Goal: Navigation & Orientation: Find specific page/section

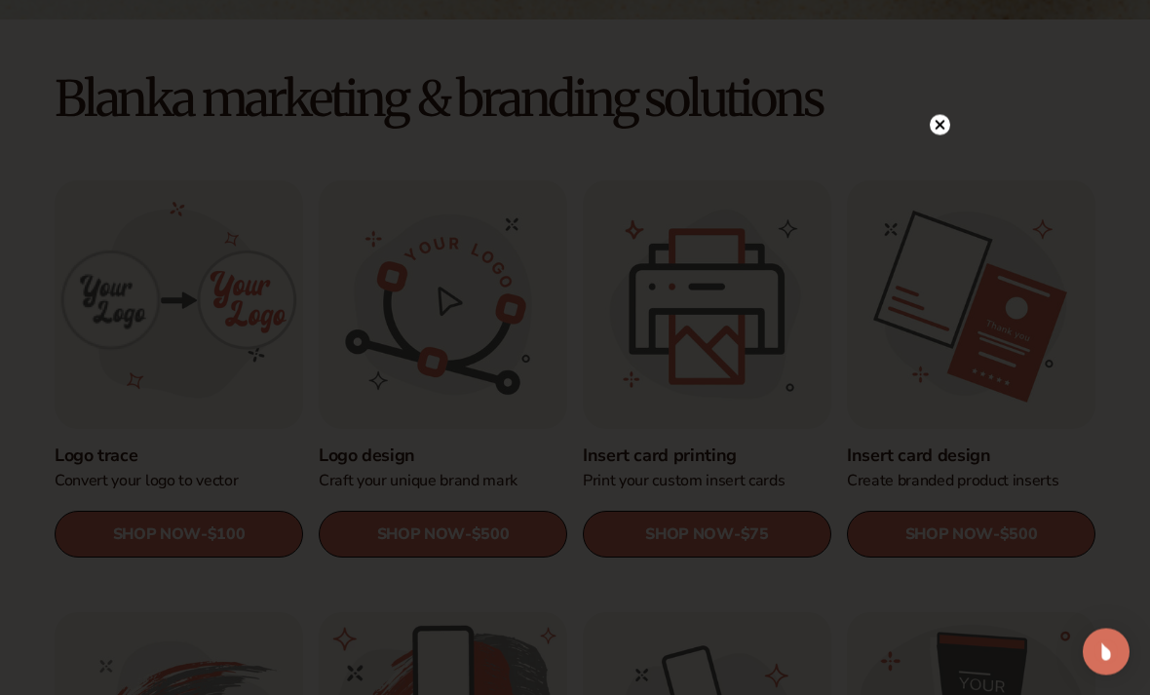
scroll to position [494, 0]
click at [935, 135] on circle at bounding box center [930, 125] width 20 height 20
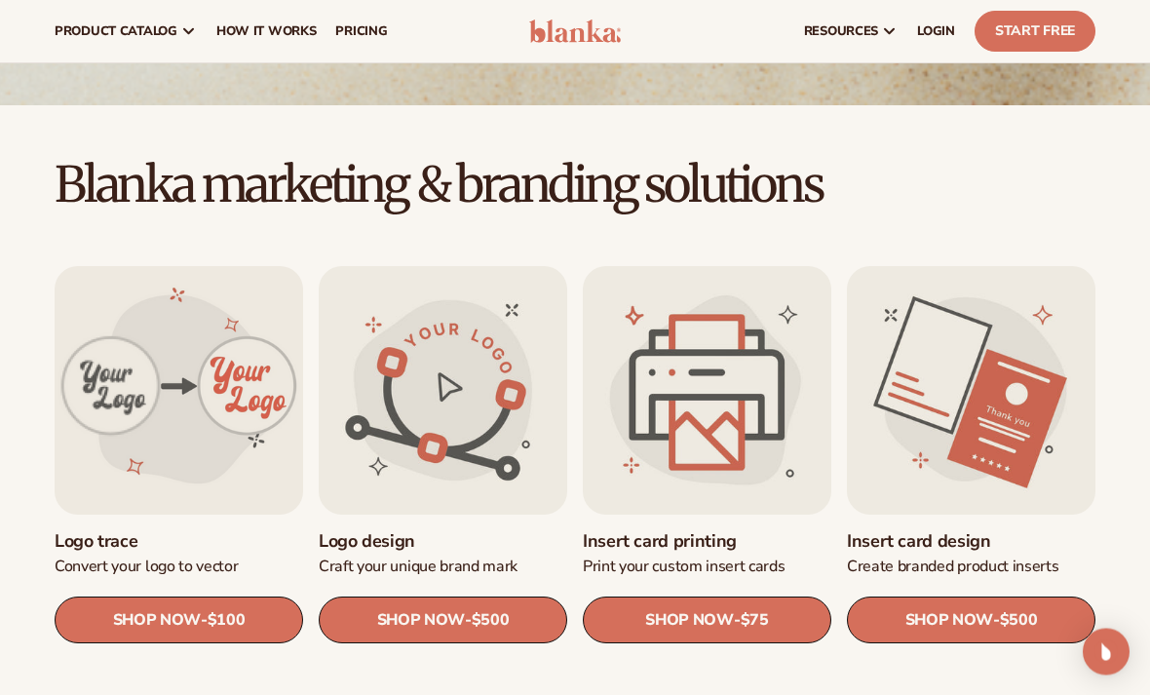
scroll to position [0, 0]
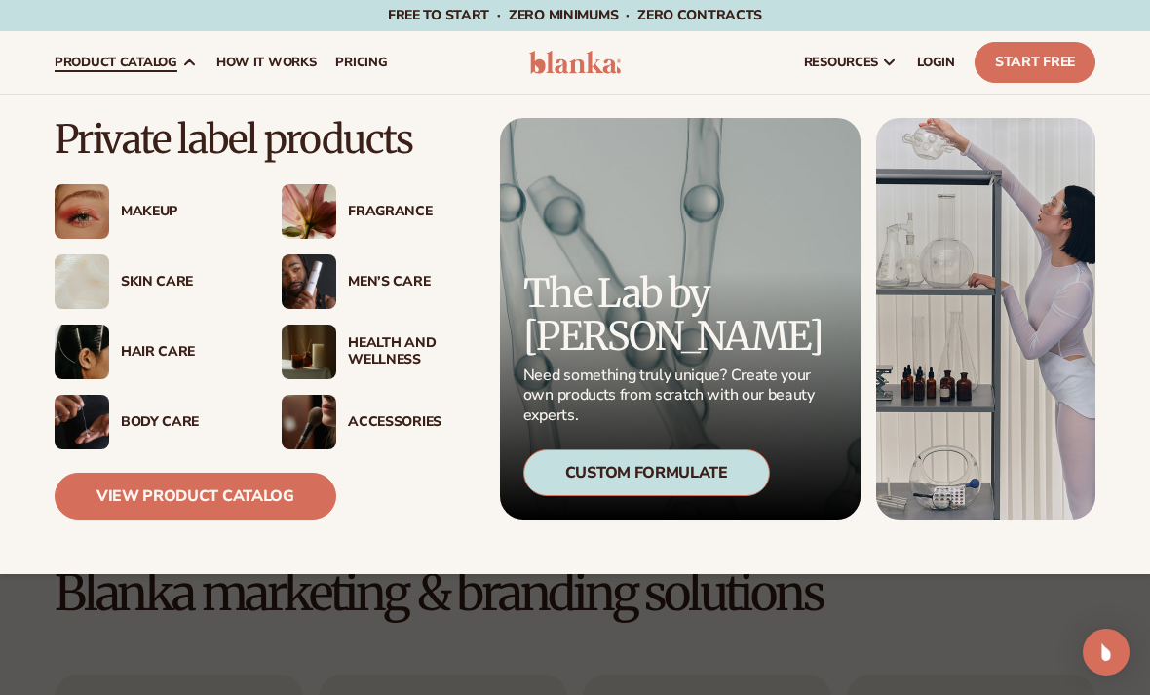
click at [352, 343] on div "Health And Wellness" at bounding box center [409, 351] width 122 height 33
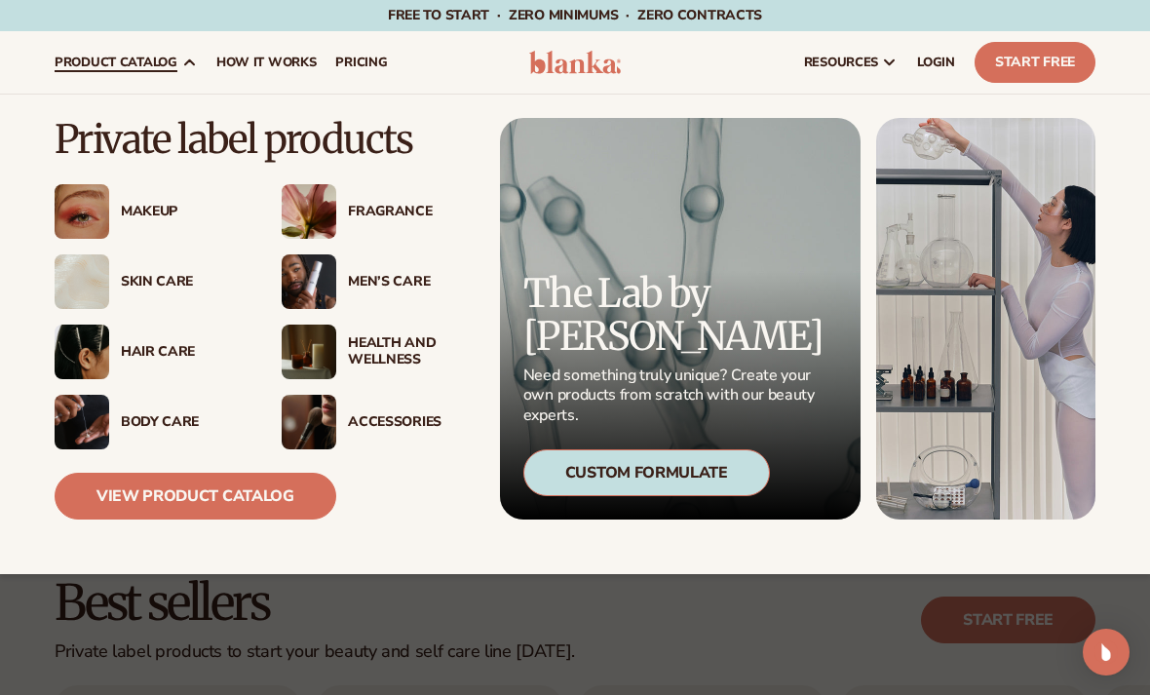
click at [386, 196] on div "Fragrance" at bounding box center [376, 211] width 188 height 55
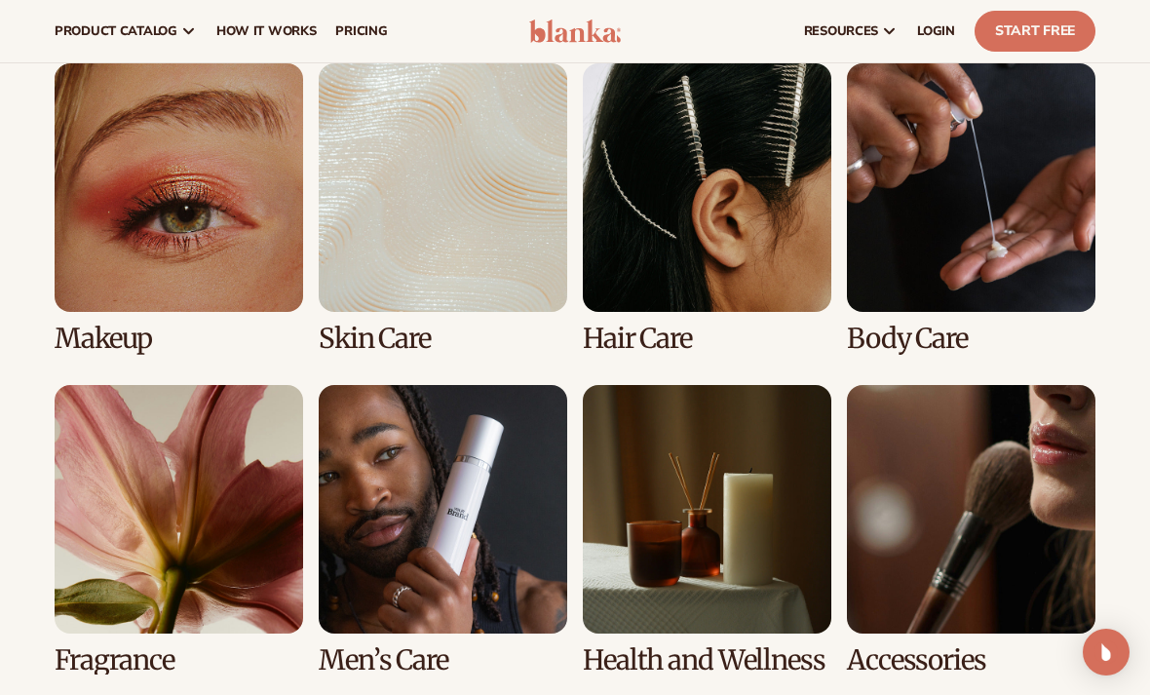
scroll to position [1389, 0]
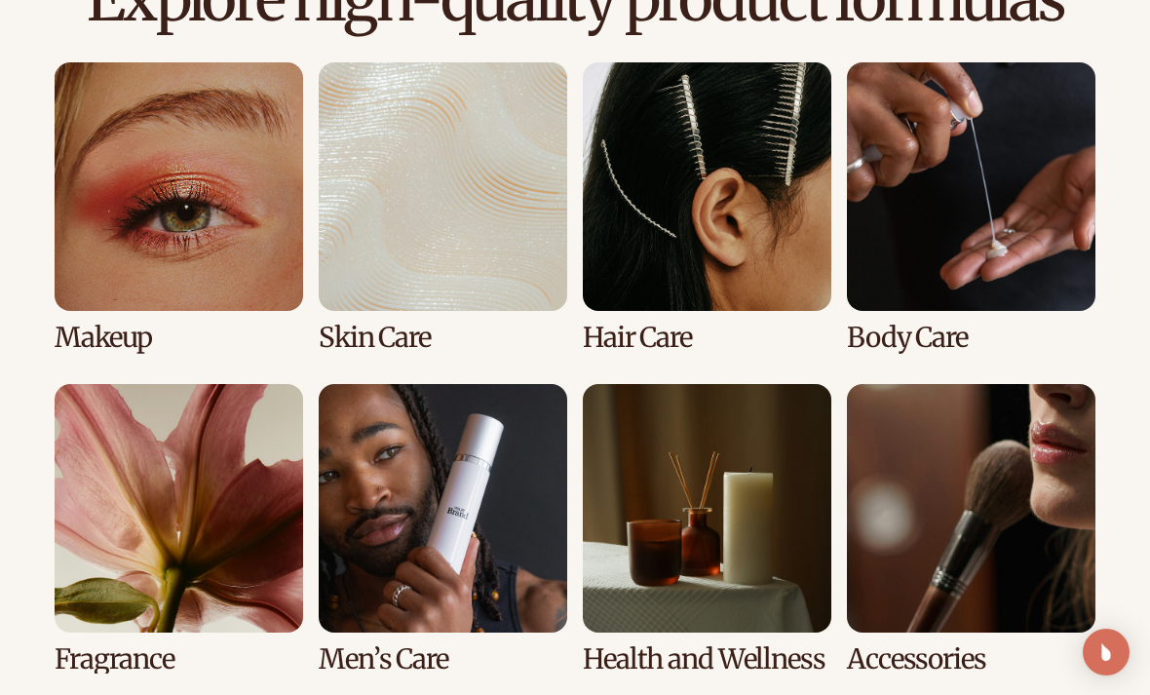
click at [501, 536] on link "6 / 8" at bounding box center [443, 529] width 248 height 290
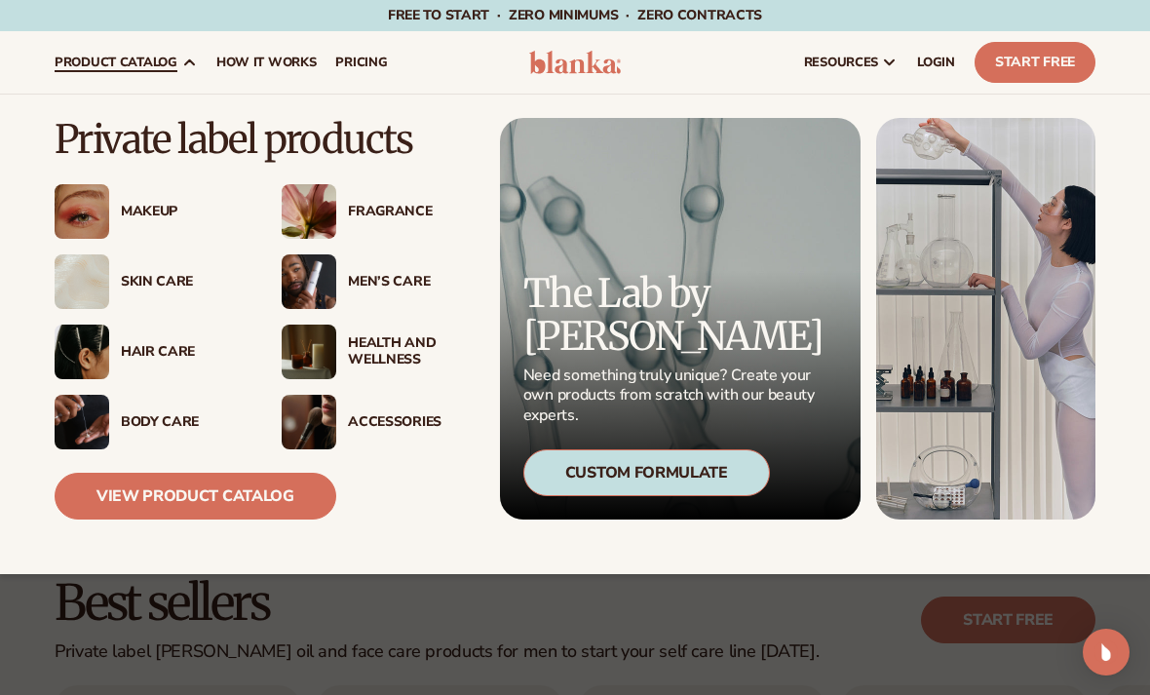
click at [180, 407] on div "Body Care" at bounding box center [149, 422] width 188 height 55
